Goal: Use online tool/utility

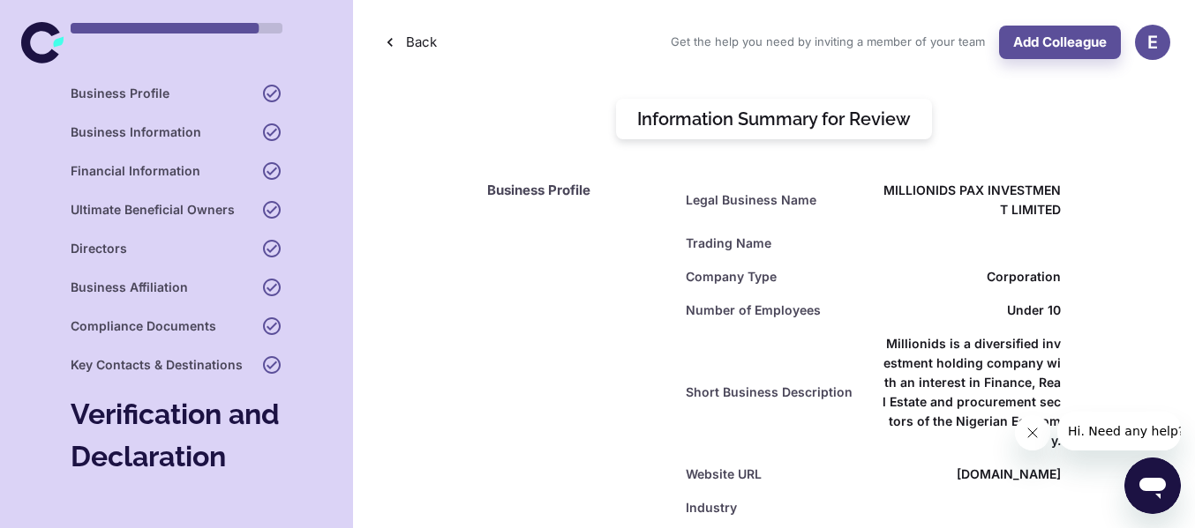
click at [43, 54] on icon at bounding box center [42, 42] width 42 height 42
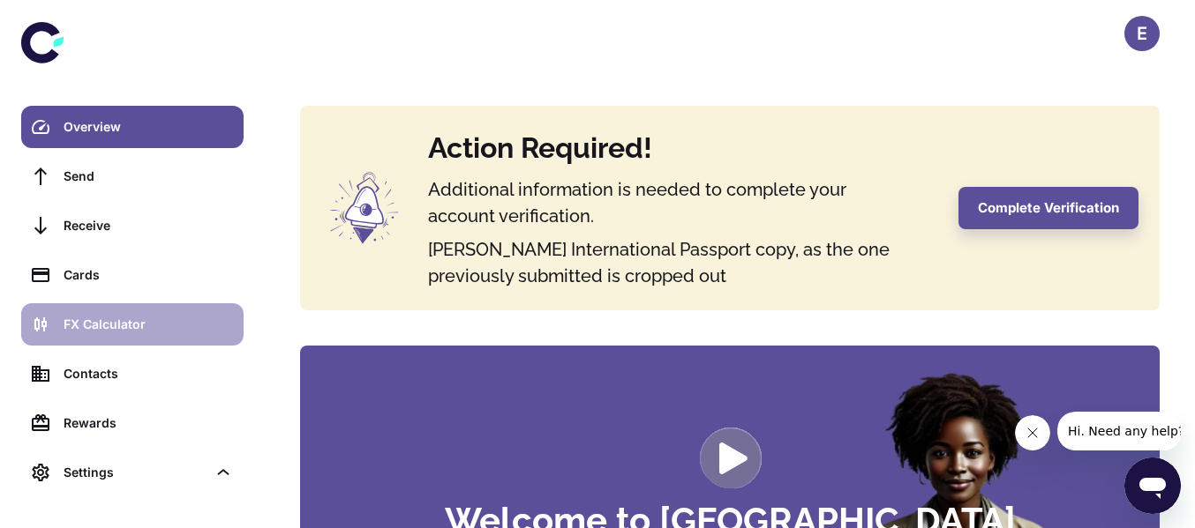
click at [108, 322] on div "FX Calculator" at bounding box center [148, 324] width 169 height 19
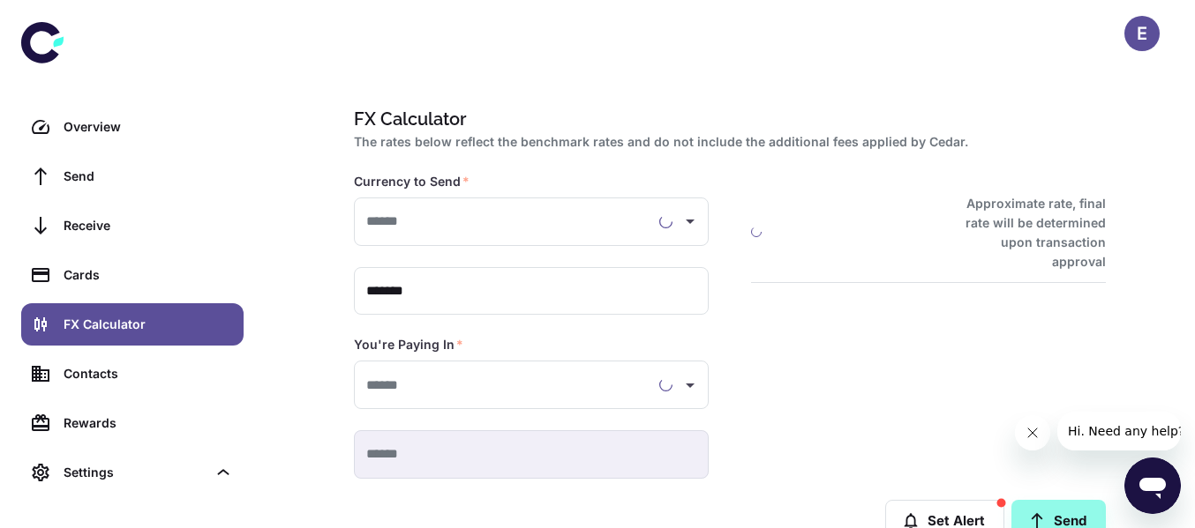
type input "**********"
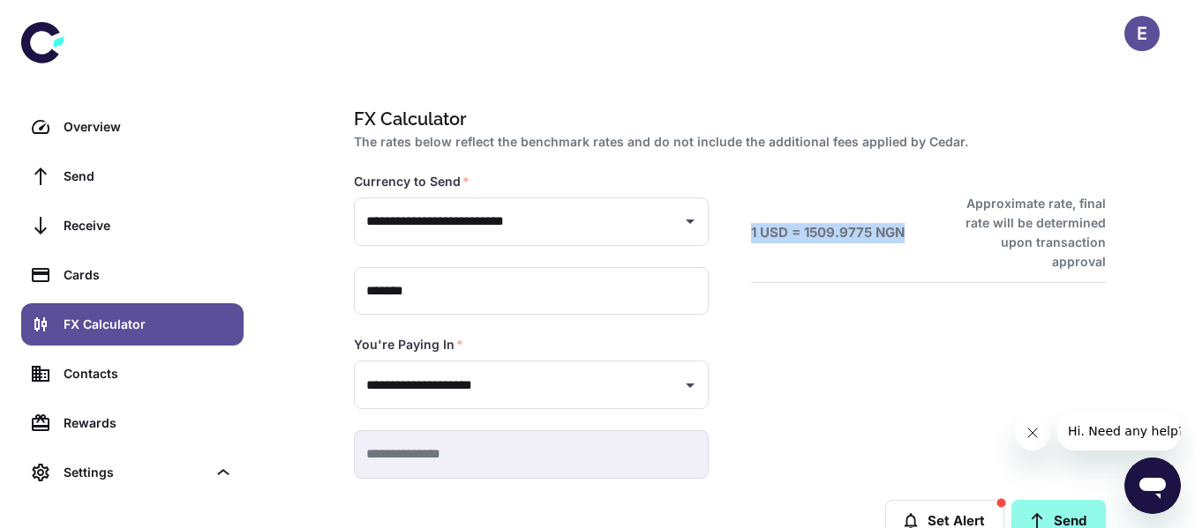
drag, startPoint x: 904, startPoint y: 221, endPoint x: 743, endPoint y: 229, distance: 161.6
click at [743, 229] on div "1 USD = 1509.9775 NGN Approximate rate, final rate will be determined upon tran…" at bounding box center [906, 305] width 397 height 348
copy h6 "1 USD = 1509.9775 NGN"
